Goal: Check status: Check status

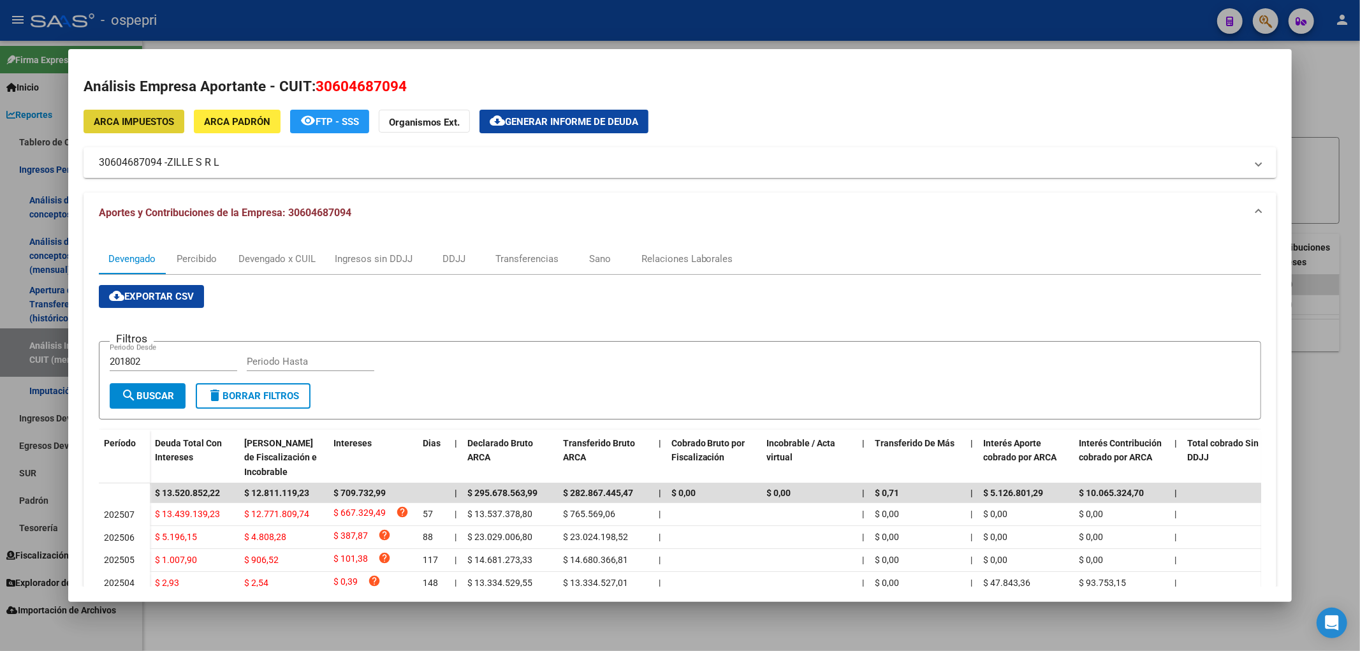
scroll to position [142, 0]
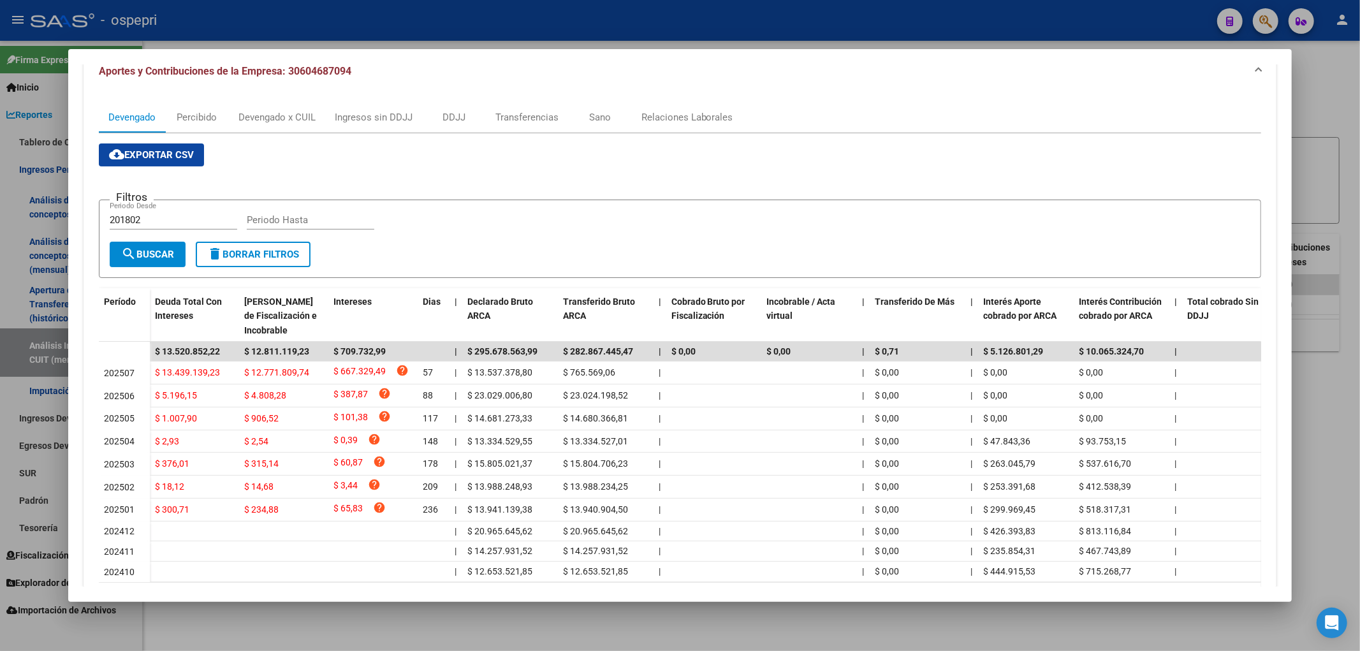
click at [1310, 91] on div at bounding box center [680, 325] width 1360 height 651
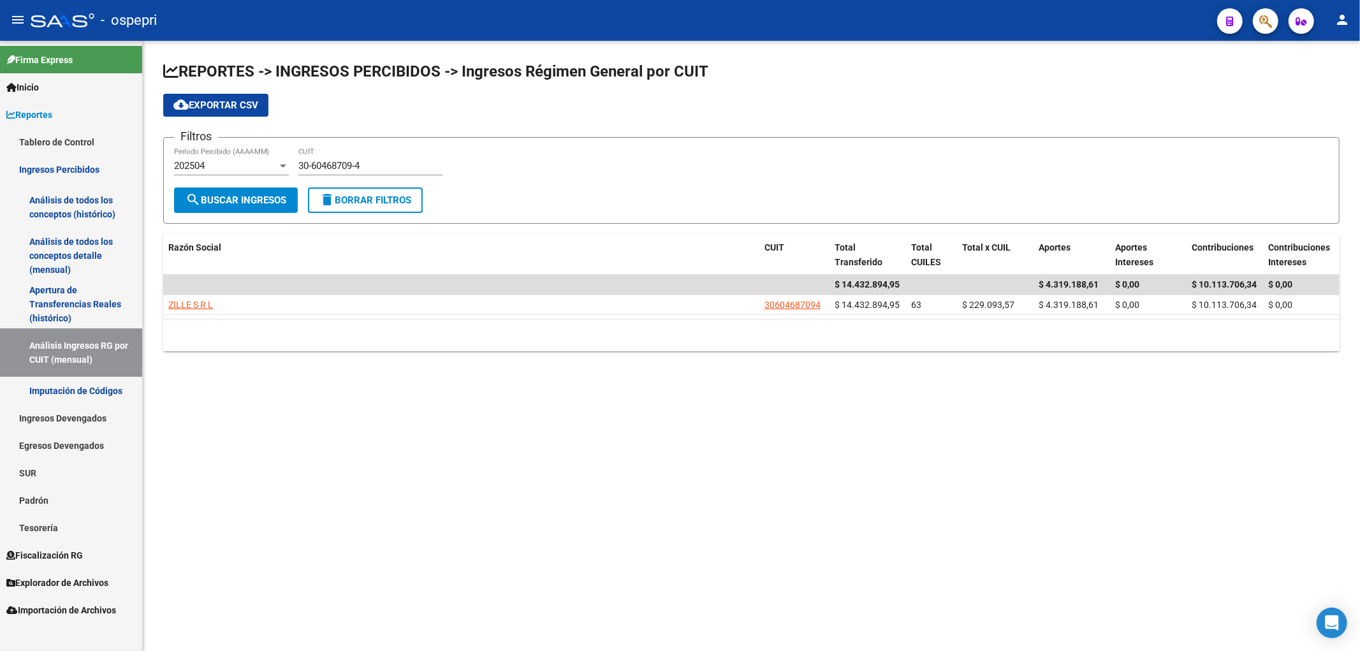
click at [379, 163] on input "30-60468709-4" at bounding box center [370, 165] width 144 height 11
drag, startPoint x: 379, startPoint y: 163, endPoint x: 176, endPoint y: 177, distance: 203.2
click at [176, 177] on div "Filtros 202504 Período Percibido (AAAAMM) 30-60468709-4 CUIT" at bounding box center [751, 168] width 1155 height 40
paste input "71067212-8"
type input "30-71067212-8"
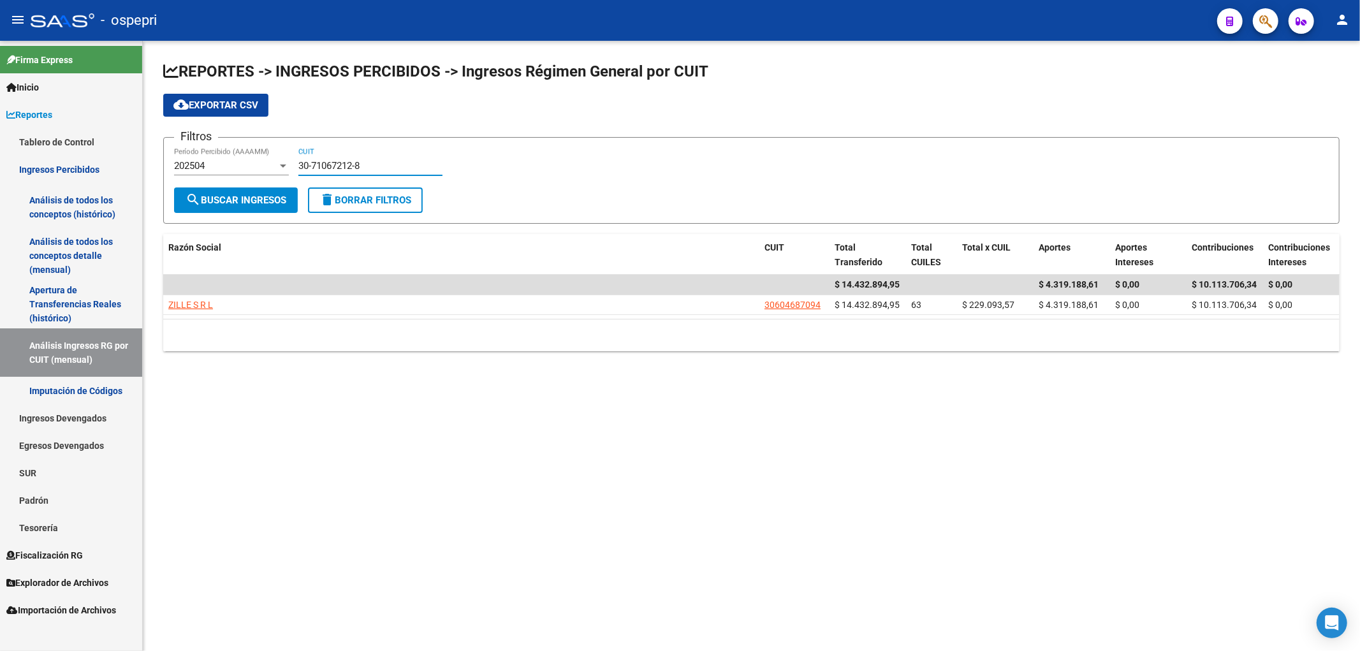
click at [252, 200] on span "search Buscar Ingresos" at bounding box center [236, 199] width 101 height 11
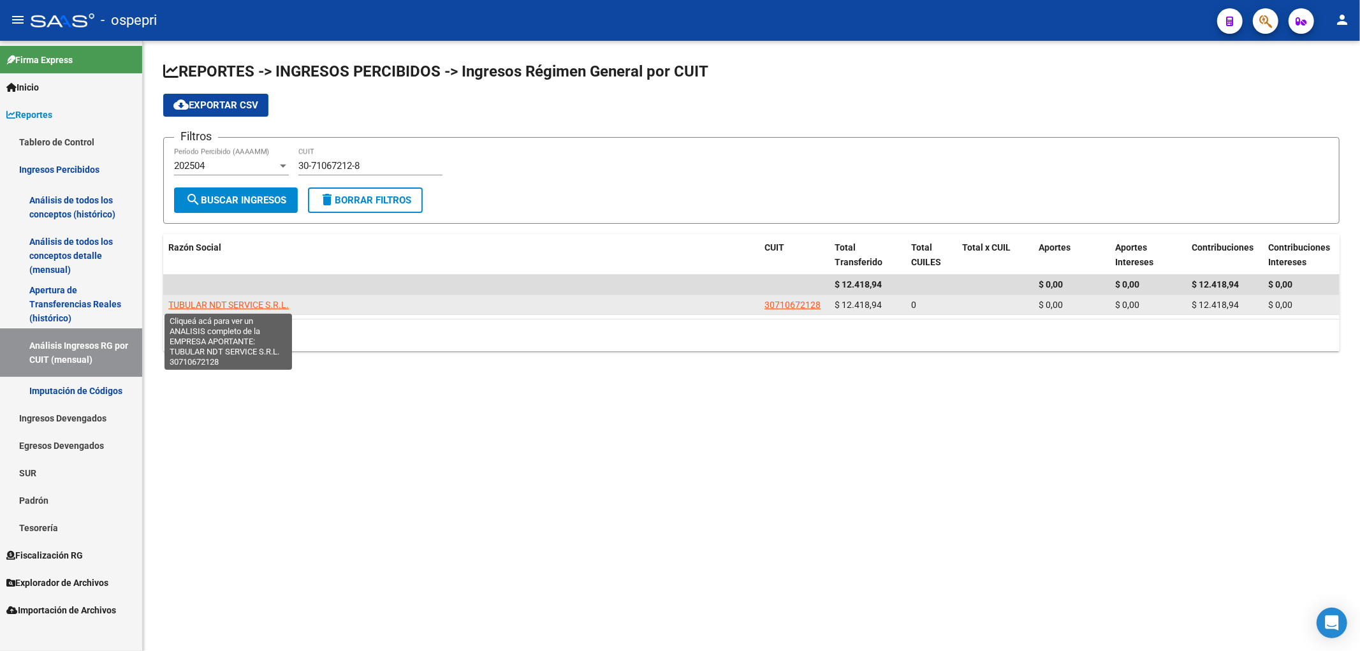
click at [200, 307] on span "TUBULAR NDT SERVICE S.R.L." at bounding box center [228, 305] width 121 height 10
type textarea "30710672128"
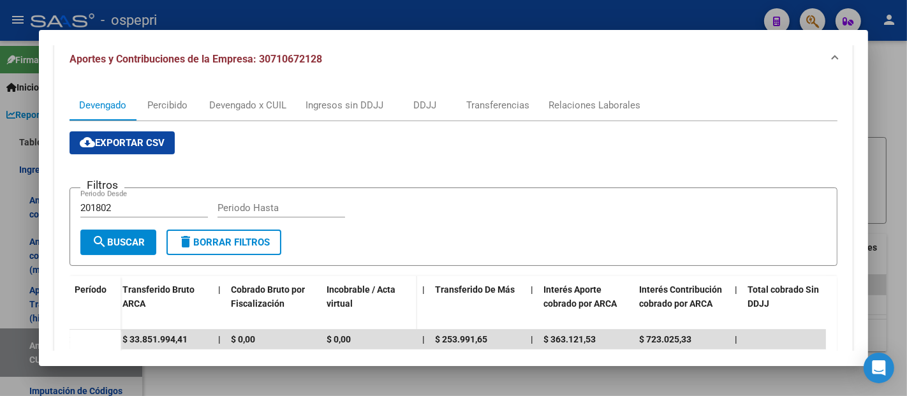
scroll to position [418, 0]
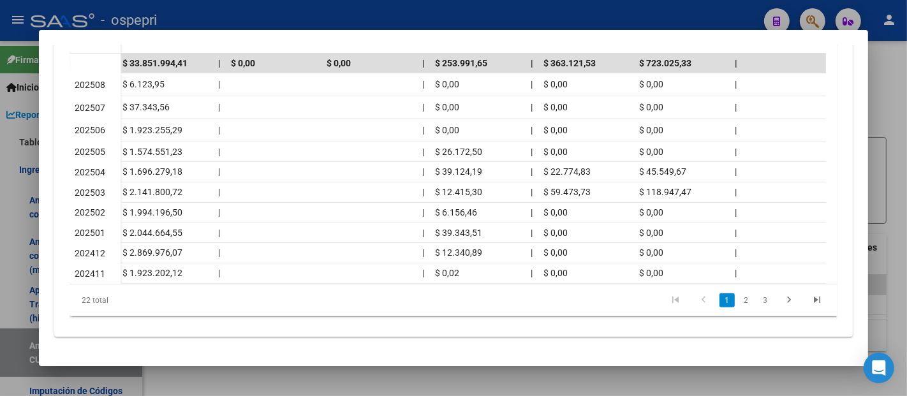
drag, startPoint x: 425, startPoint y: 288, endPoint x: 496, endPoint y: 280, distance: 71.9
click at [496, 281] on div "Período Deuda Total Con Intereses Deuda Bruta Neto de Fiscalización e Incobrabl…" at bounding box center [453, 158] width 768 height 316
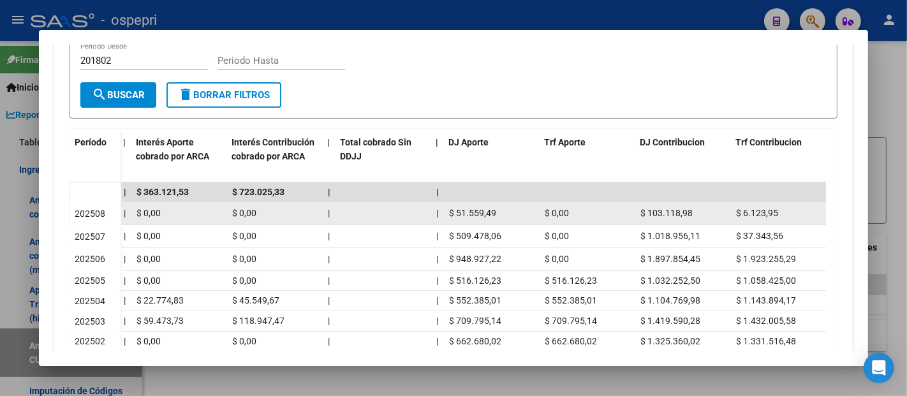
scroll to position [276, 0]
